Goal: Communication & Community: Ask a question

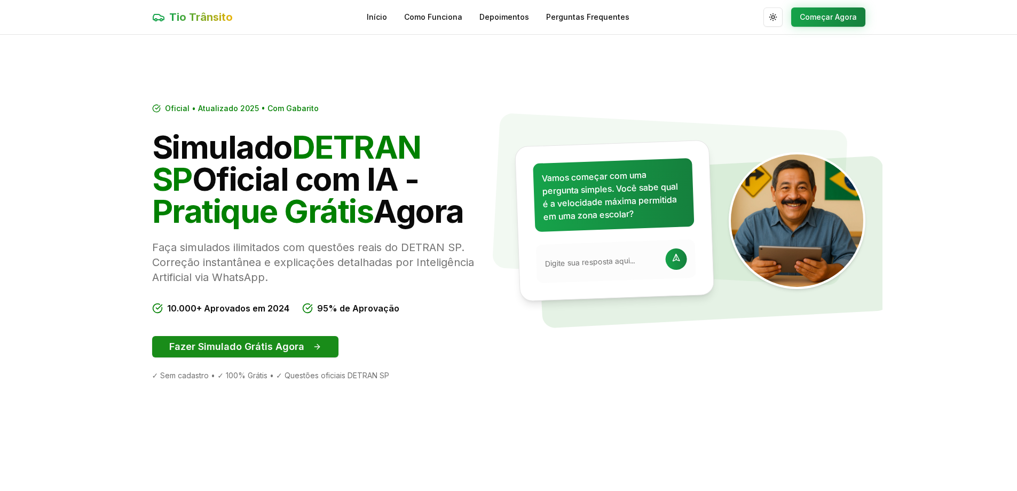
click at [209, 349] on button "Fazer Simulado Grátis Agora" at bounding box center [245, 346] width 186 height 21
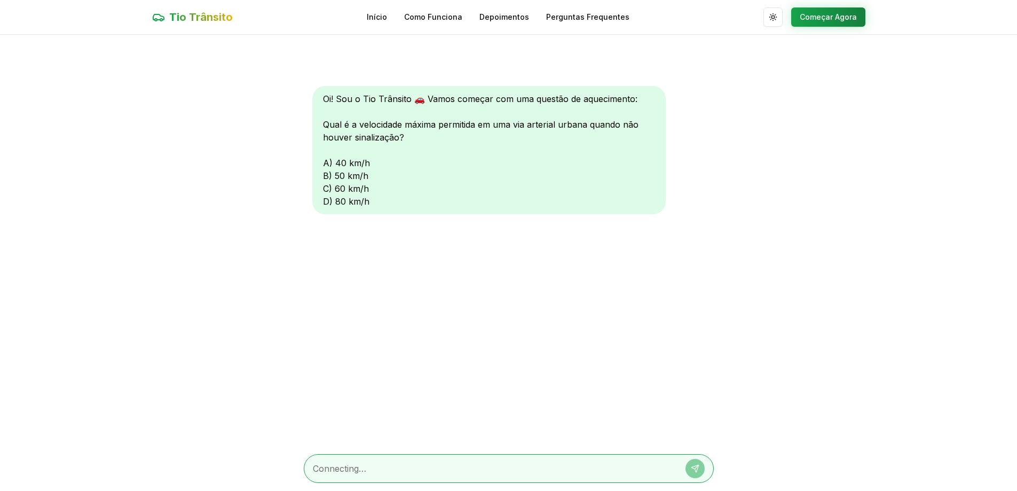
scroll to position [1, 0]
click at [320, 465] on textarea at bounding box center [494, 467] width 362 height 13
type textarea "a"
click at [696, 466] on icon at bounding box center [696, 466] width 4 height 4
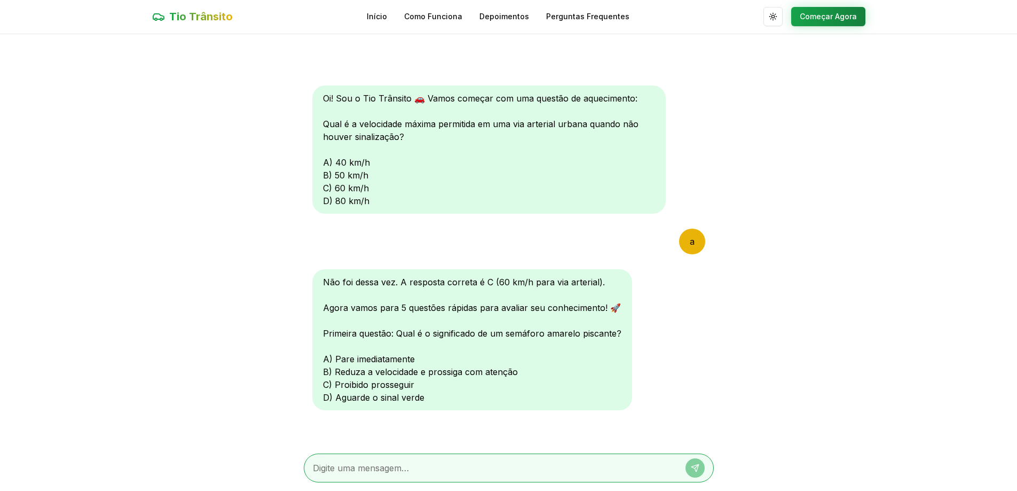
click at [327, 469] on textarea at bounding box center [494, 467] width 362 height 13
type textarea "b"
click at [695, 465] on icon at bounding box center [695, 467] width 9 height 9
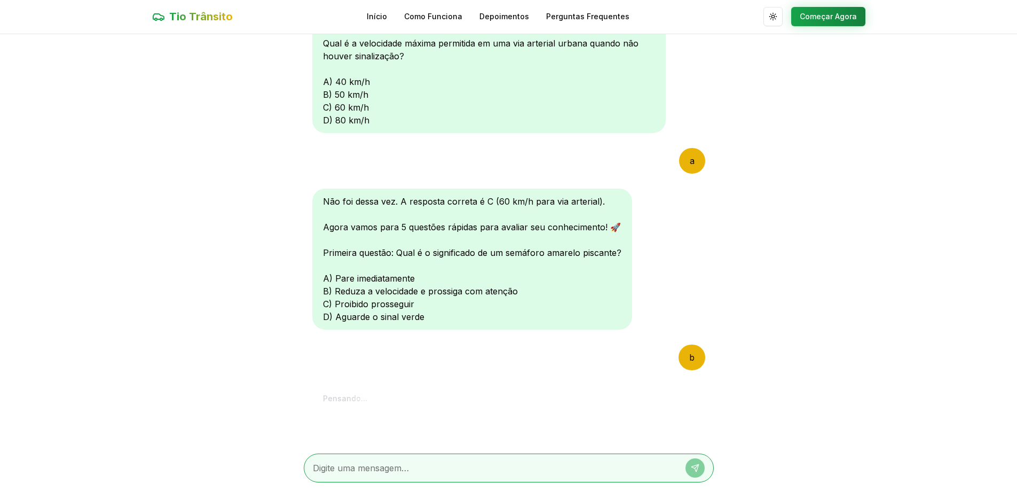
scroll to position [279, 0]
